Goal: Information Seeking & Learning: Learn about a topic

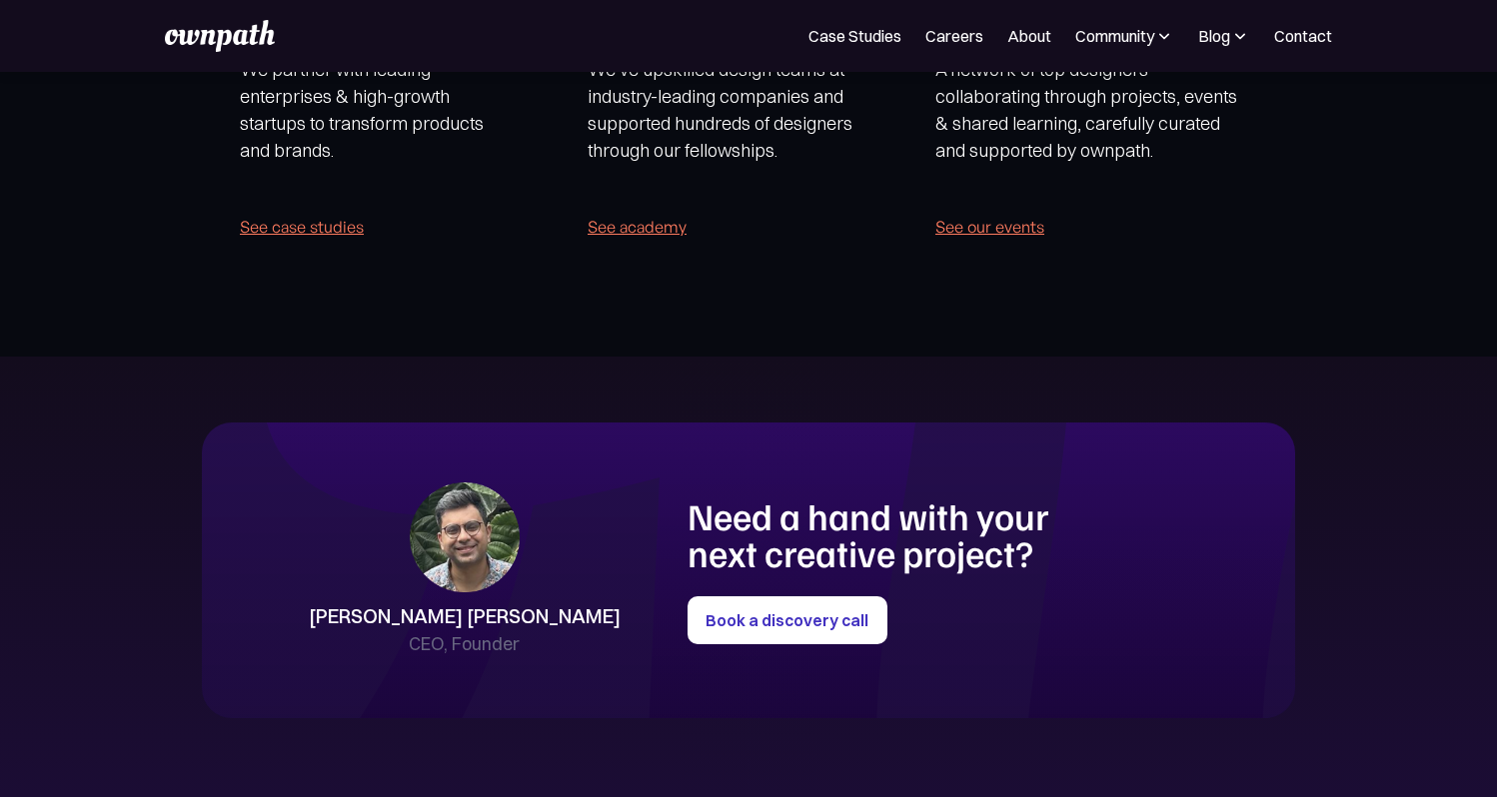
scroll to position [4228, 0]
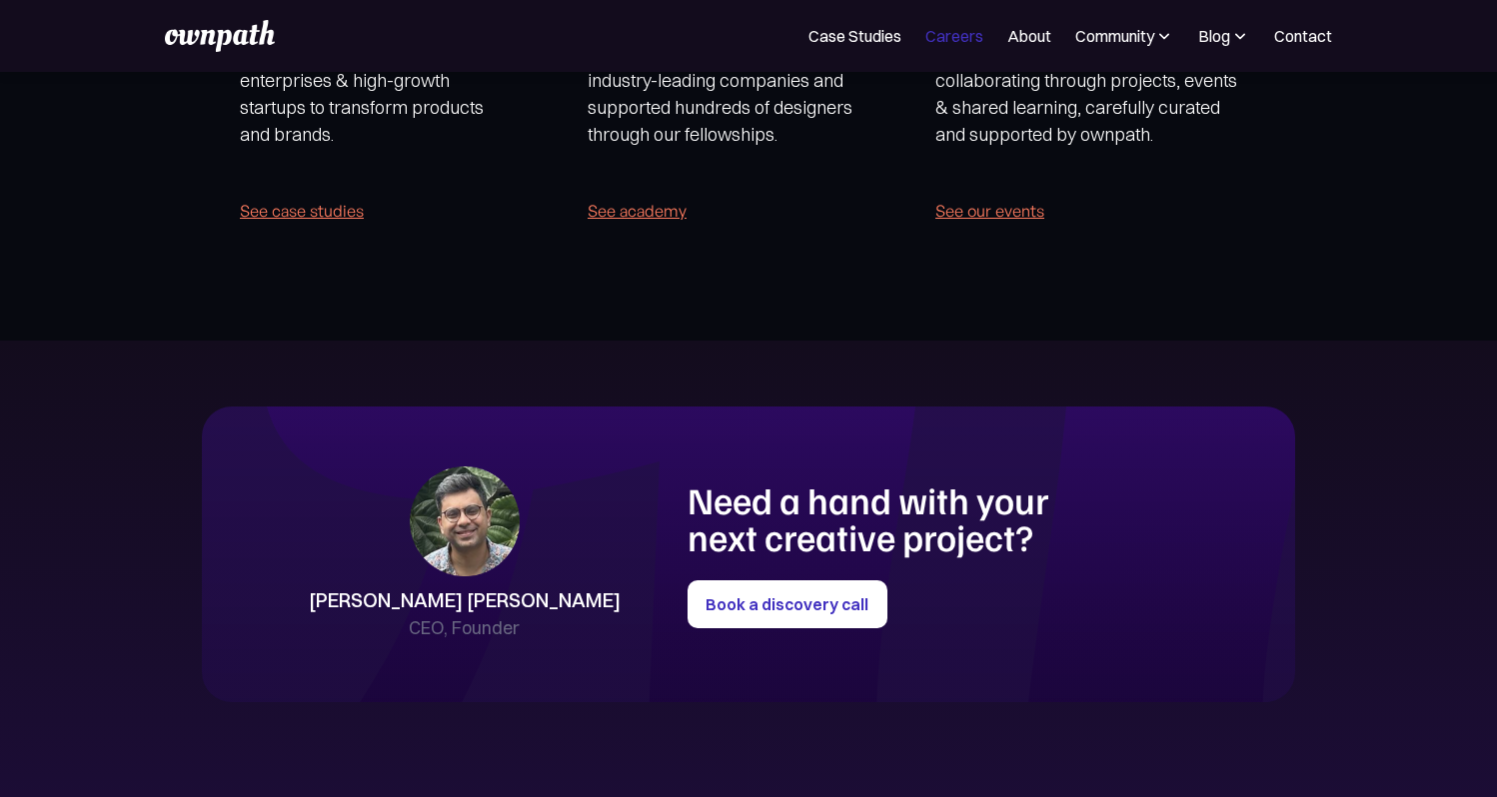
click at [950, 32] on link "Careers" at bounding box center [954, 36] width 58 height 24
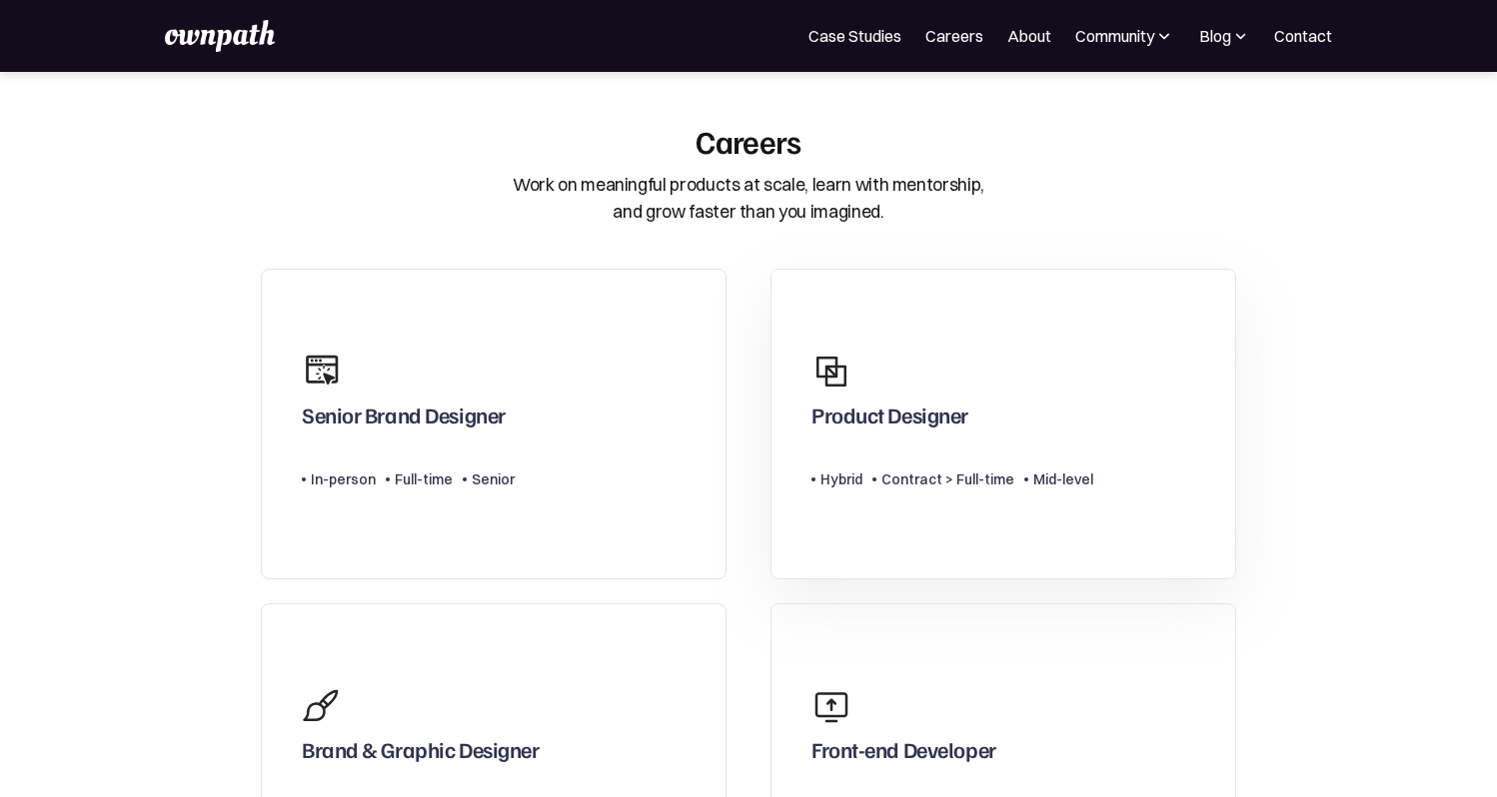
scroll to position [-4, 0]
click at [901, 332] on link "Product Designer Type Level Hybrid Contract > Full-time Mid-level" at bounding box center [1003, 424] width 466 height 311
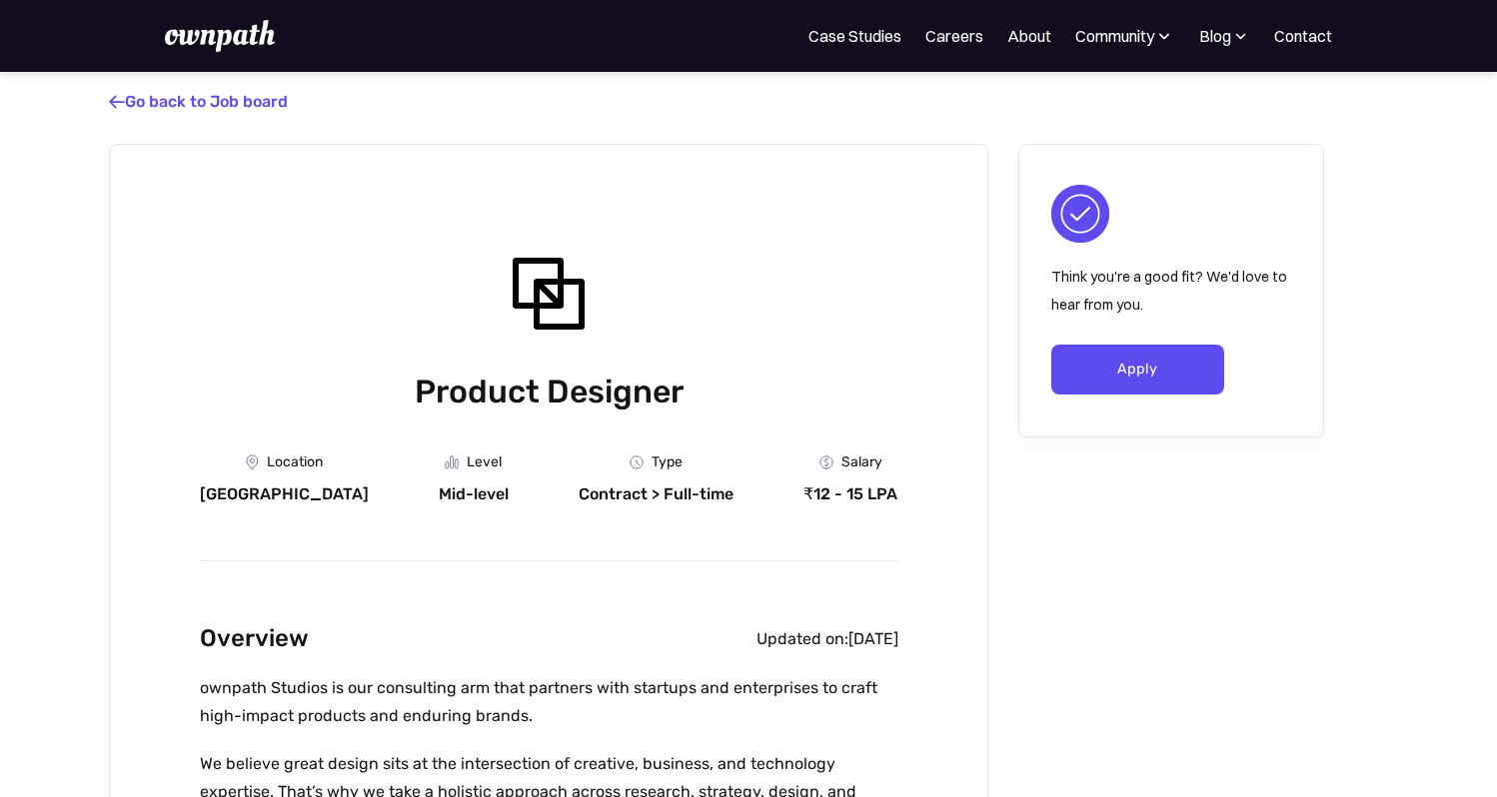
click at [832, 22] on div "For Companies Case Studies Careers About Community Events Resources Design Resi…" at bounding box center [748, 36] width 1167 height 32
click at [249, 35] on img at bounding box center [220, 36] width 110 height 32
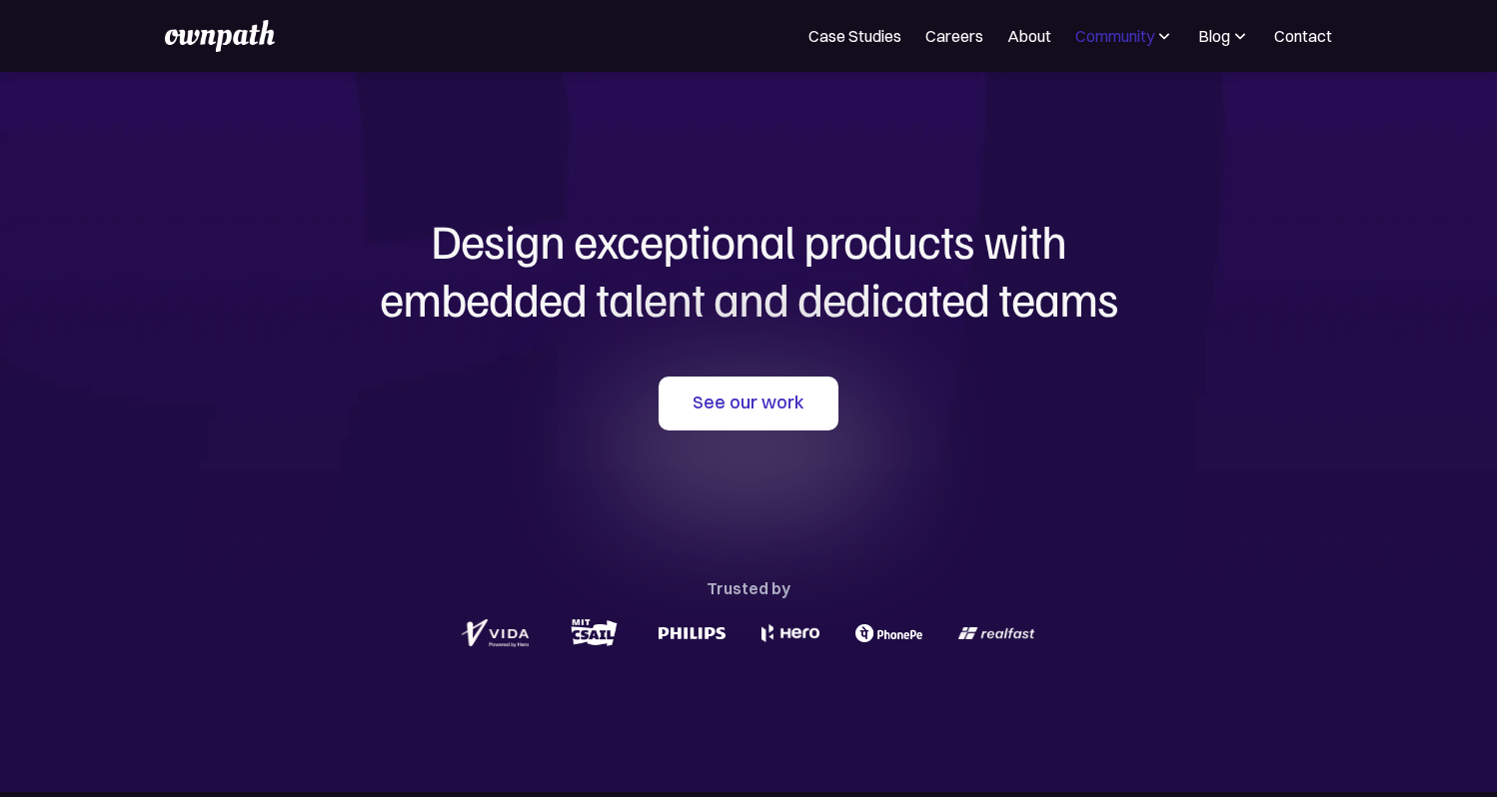
click at [1122, 33] on div "Community" at bounding box center [1114, 36] width 79 height 24
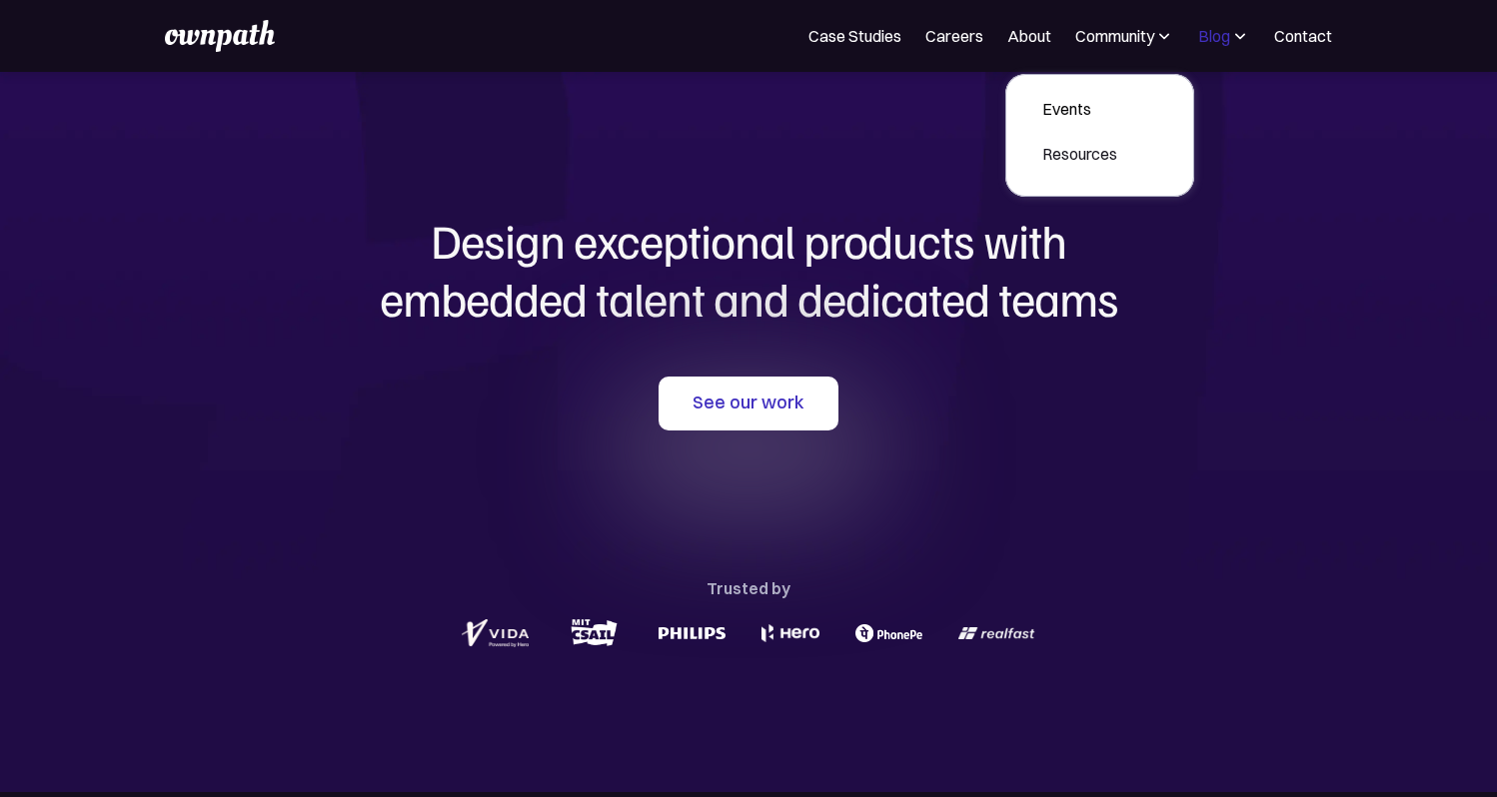
click at [1230, 29] on div "Blog" at bounding box center [1214, 36] width 32 height 24
